Goal: Navigation & Orientation: Find specific page/section

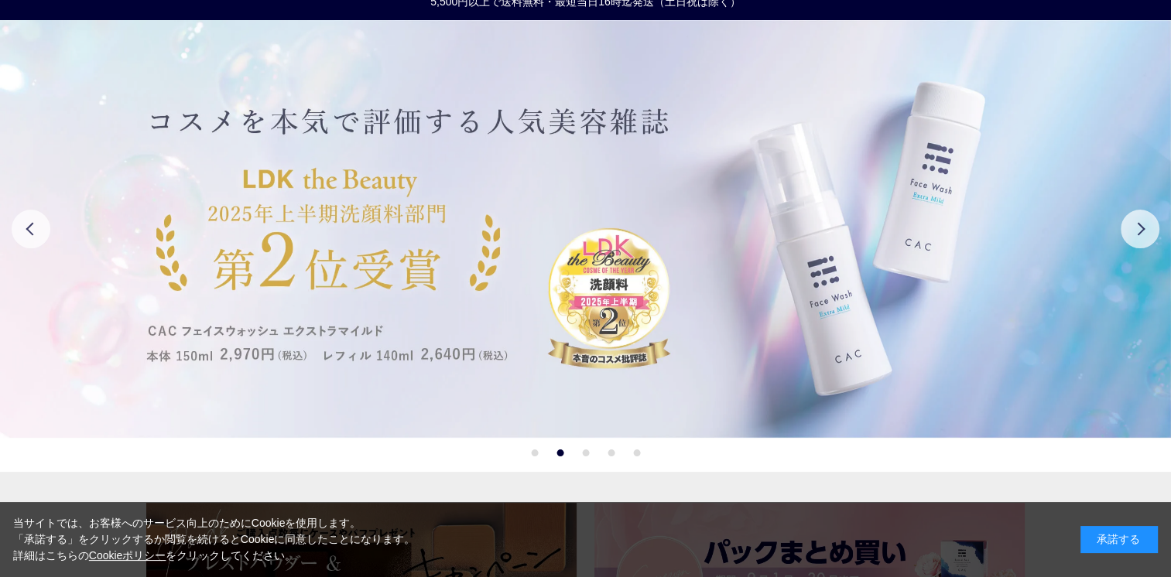
scroll to position [77, 0]
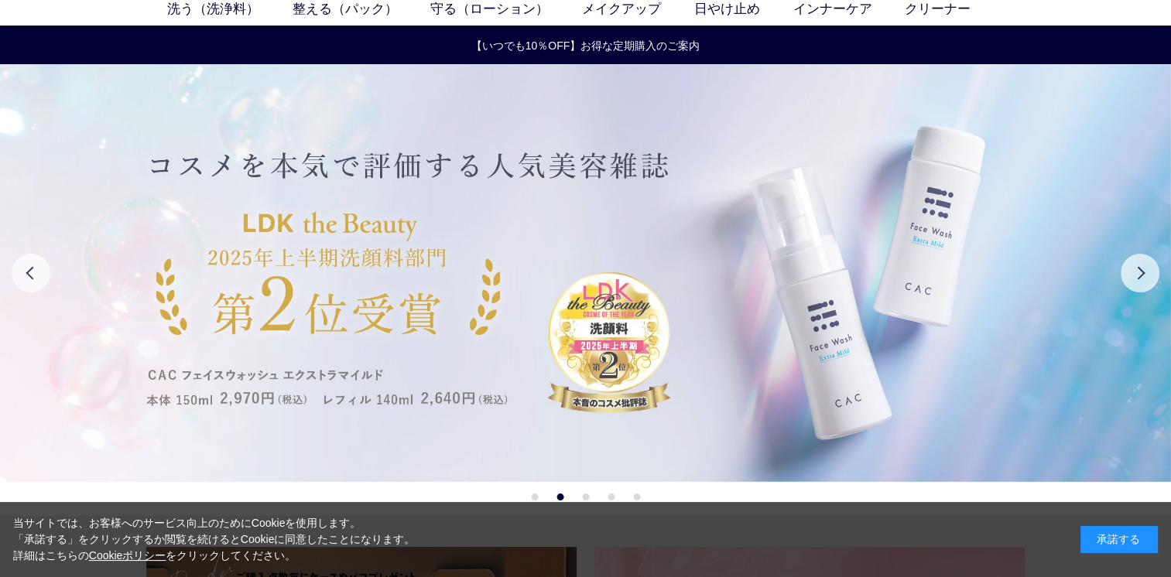
click at [689, 293] on img at bounding box center [585, 273] width 1171 height 418
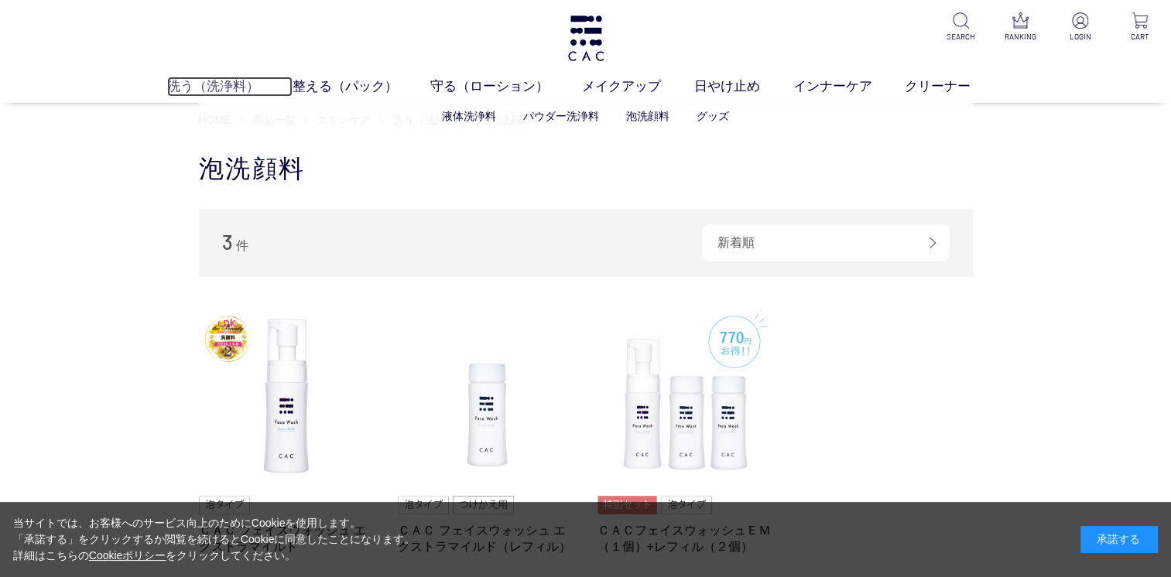
click at [222, 85] on link "洗う（洗浄料）" at bounding box center [229, 87] width 125 height 20
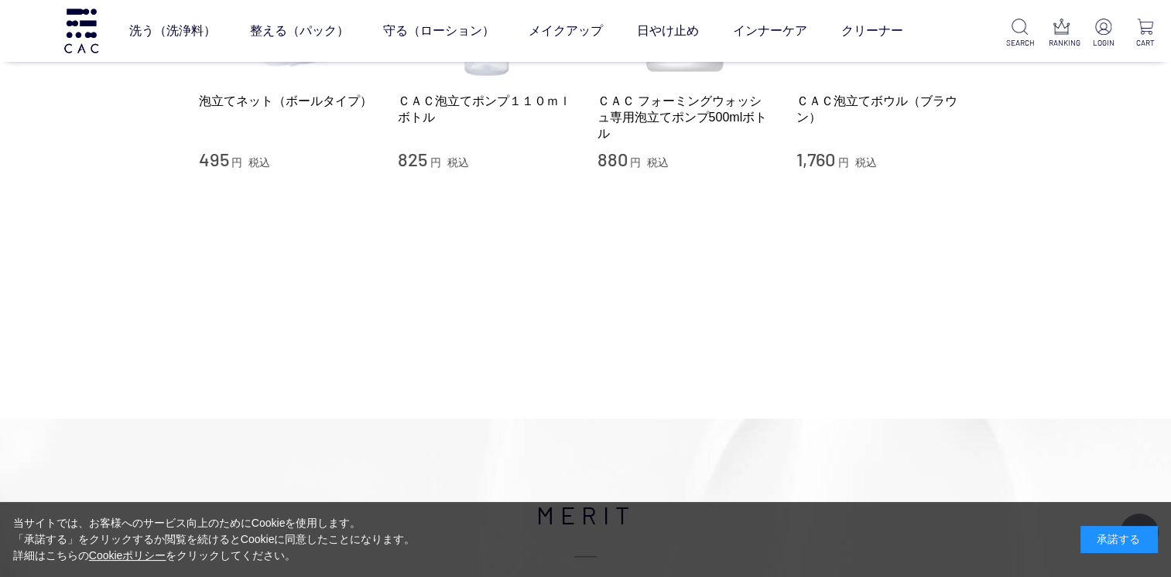
scroll to position [1625, 0]
